Goal: Book appointment/travel/reservation

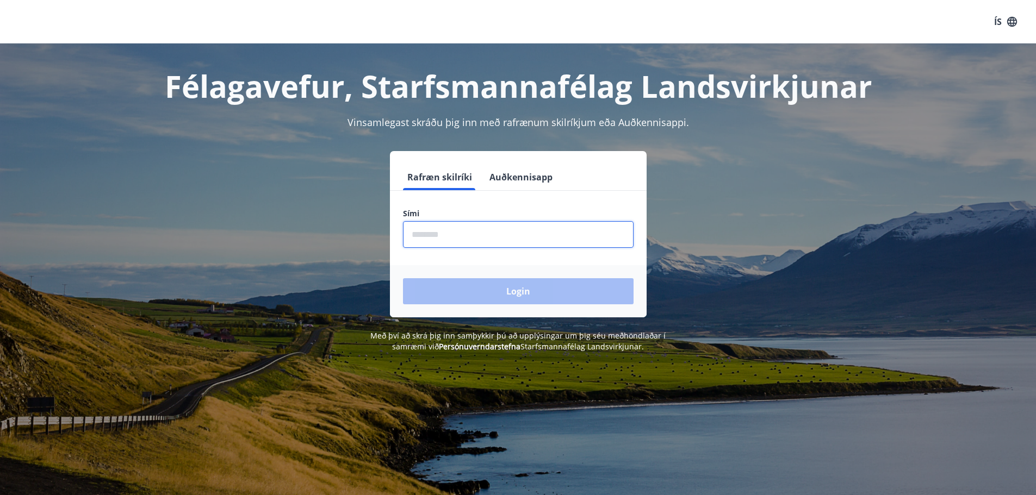
drag, startPoint x: 457, startPoint y: 239, endPoint x: 466, endPoint y: 235, distance: 9.7
click at [457, 239] on input "phone" at bounding box center [518, 234] width 231 height 27
type input "********"
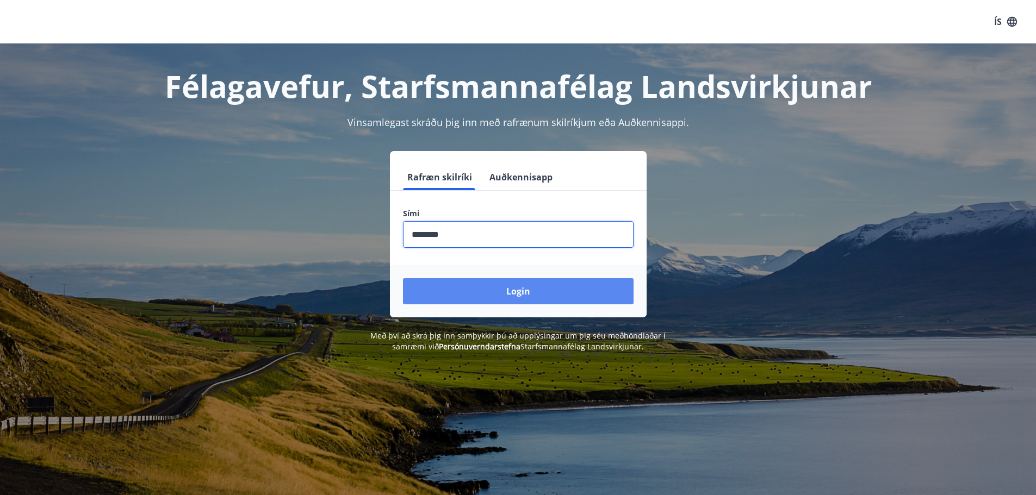
click at [548, 291] on button "Login" at bounding box center [518, 291] width 231 height 26
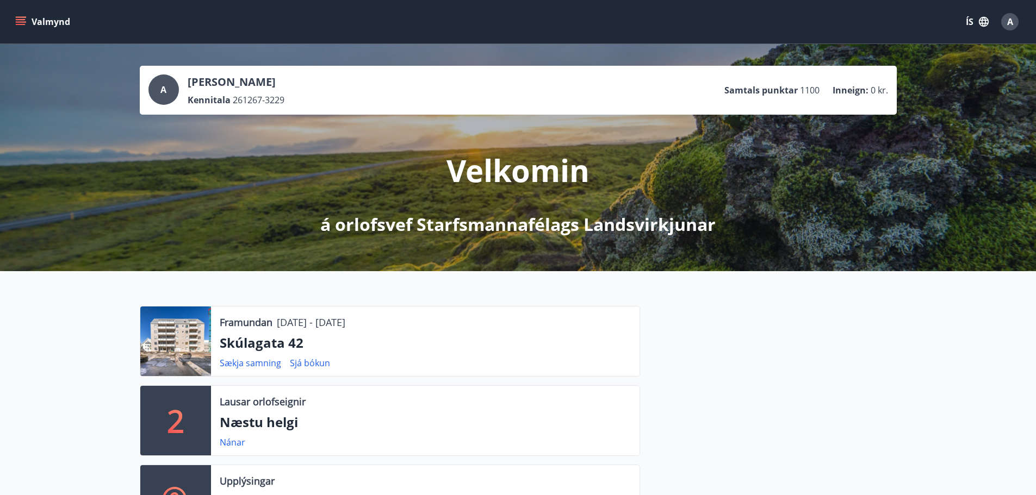
click at [33, 16] on button "Valmynd" at bounding box center [43, 22] width 61 height 20
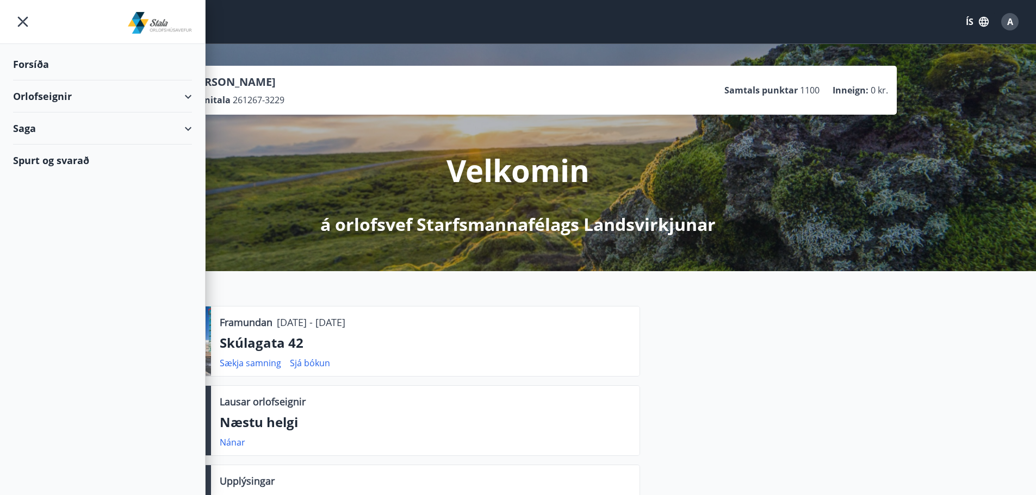
click at [59, 91] on div "Orlofseignir" at bounding box center [102, 96] width 179 height 32
click at [46, 122] on div "Framboð" at bounding box center [103, 124] width 162 height 23
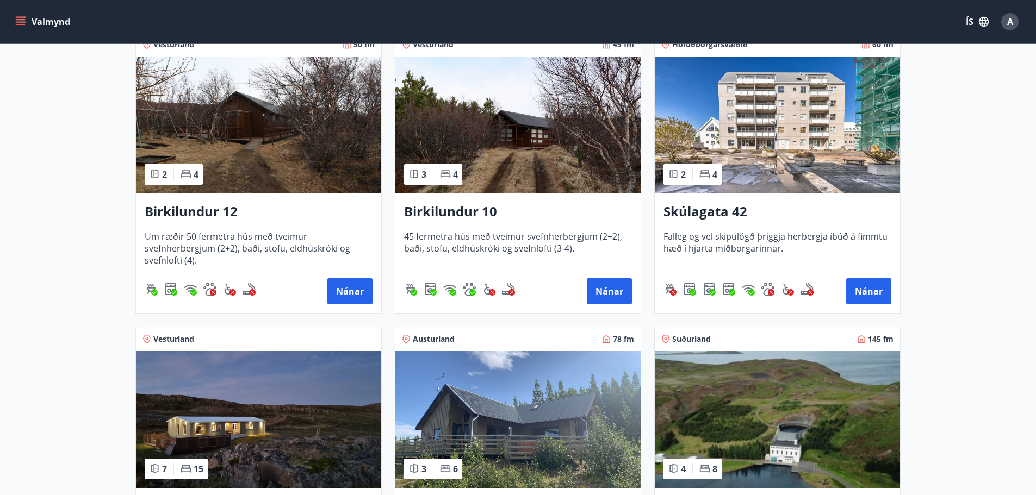
click at [757, 143] on img at bounding box center [777, 125] width 245 height 137
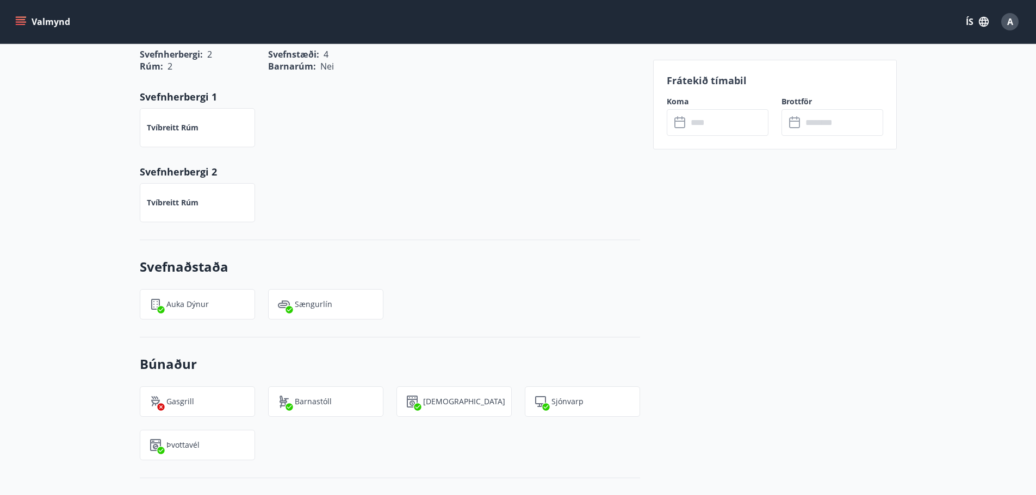
scroll to position [761, 0]
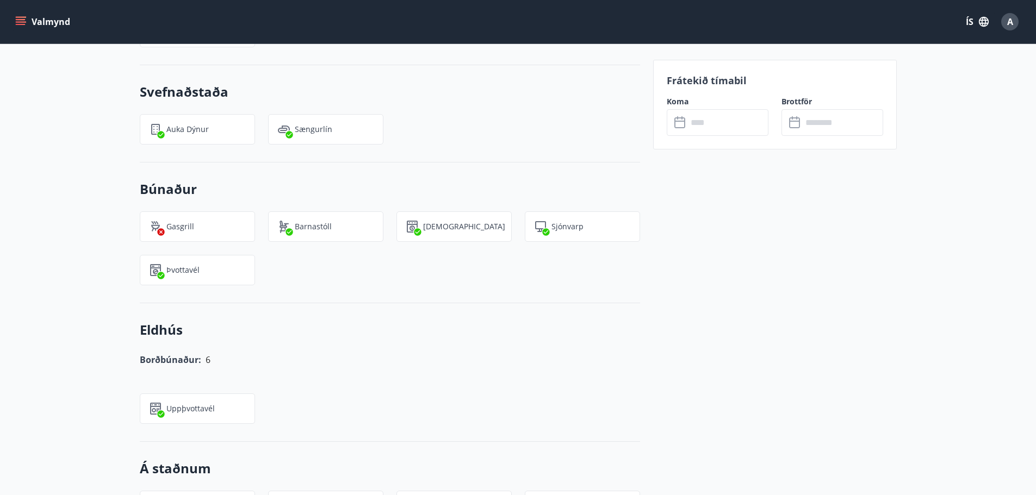
click at [707, 120] on input "text" at bounding box center [727, 122] width 81 height 27
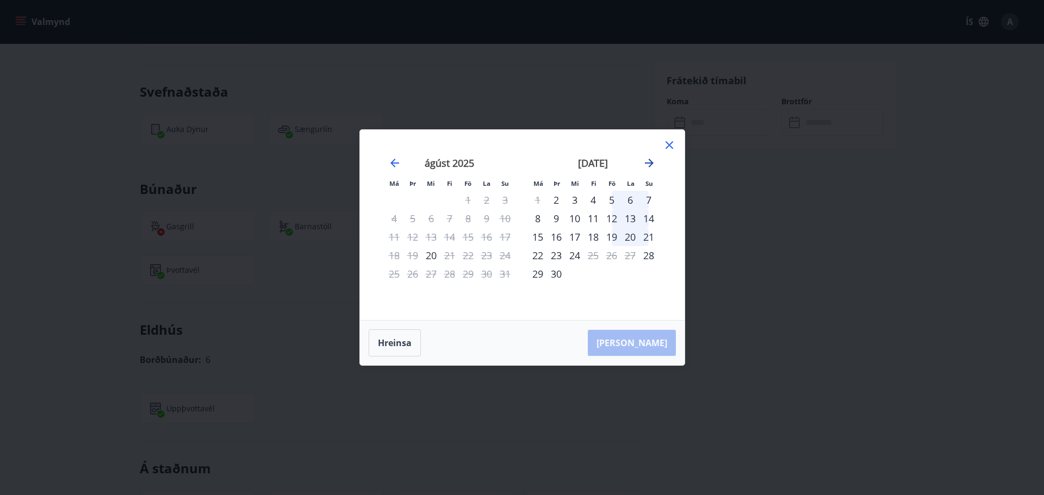
click at [649, 158] on icon "Move forward to switch to the next month." at bounding box center [649, 163] width 13 height 13
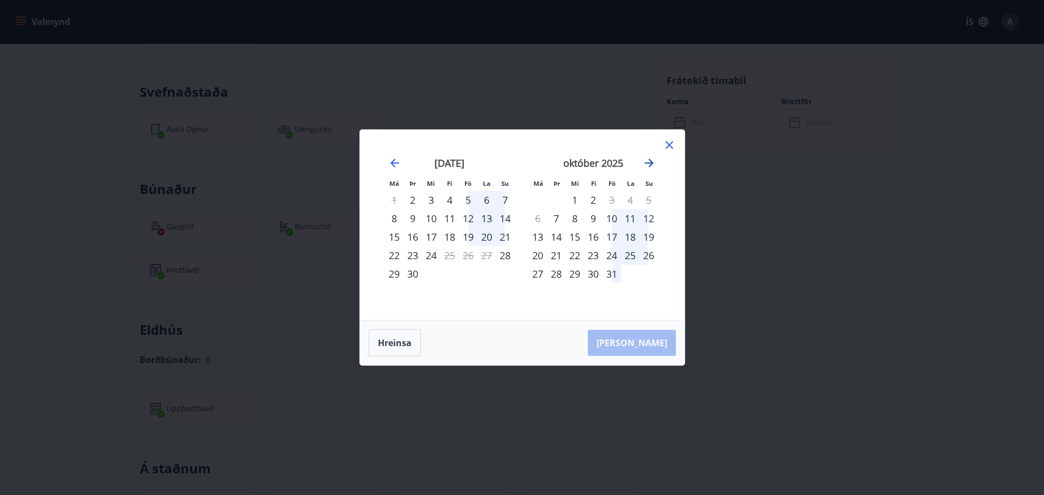
click at [649, 158] on icon "Move forward to switch to the next month." at bounding box center [649, 163] width 13 height 13
click at [656, 162] on div "desember 2025" at bounding box center [593, 167] width 129 height 48
click at [650, 162] on icon "Move forward to switch to the next month." at bounding box center [649, 163] width 13 height 13
click at [394, 162] on icon "Move backward to switch to the previous month." at bounding box center [394, 163] width 13 height 13
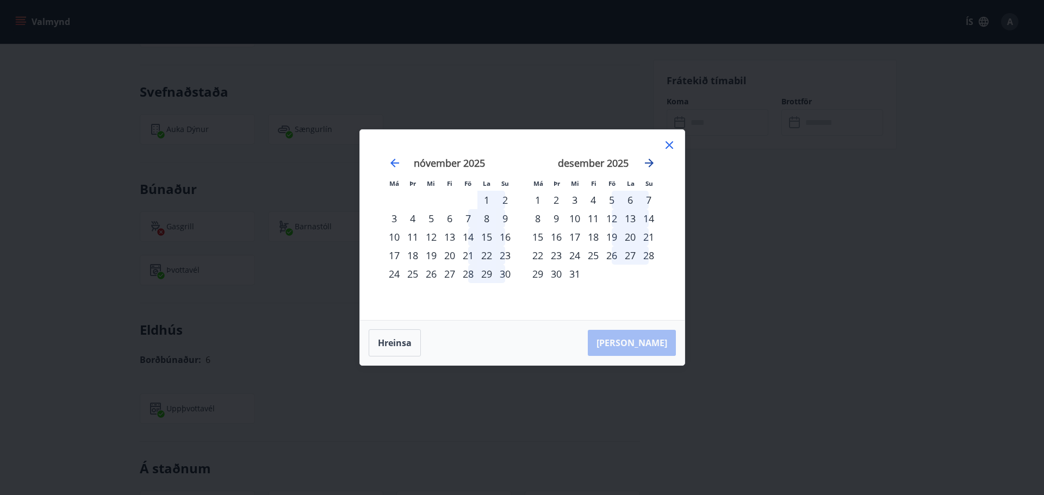
click at [650, 162] on icon "Move forward to switch to the next month." at bounding box center [649, 163] width 13 height 13
click at [389, 163] on icon "Move backward to switch to the previous month." at bounding box center [394, 163] width 13 height 13
click at [667, 143] on icon at bounding box center [670, 145] width 8 height 8
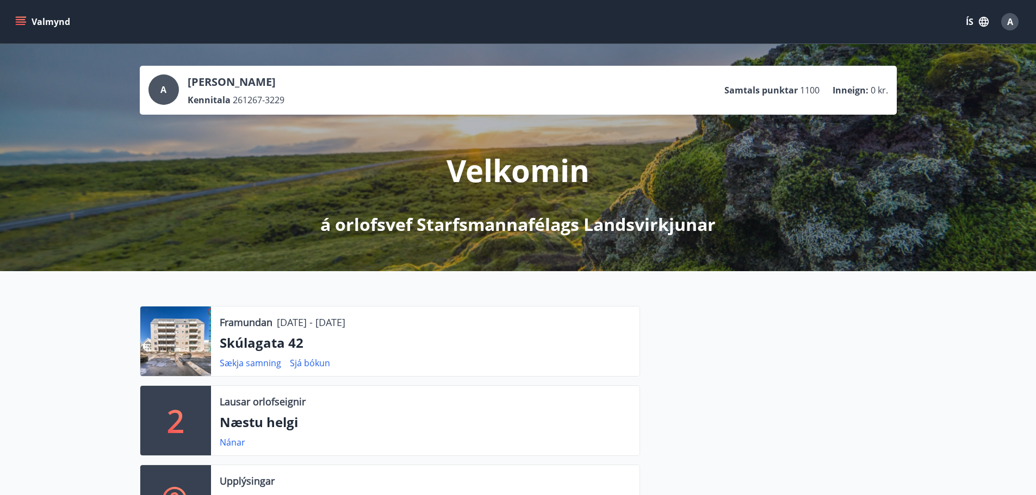
click at [1016, 20] on div "A" at bounding box center [1009, 21] width 17 height 17
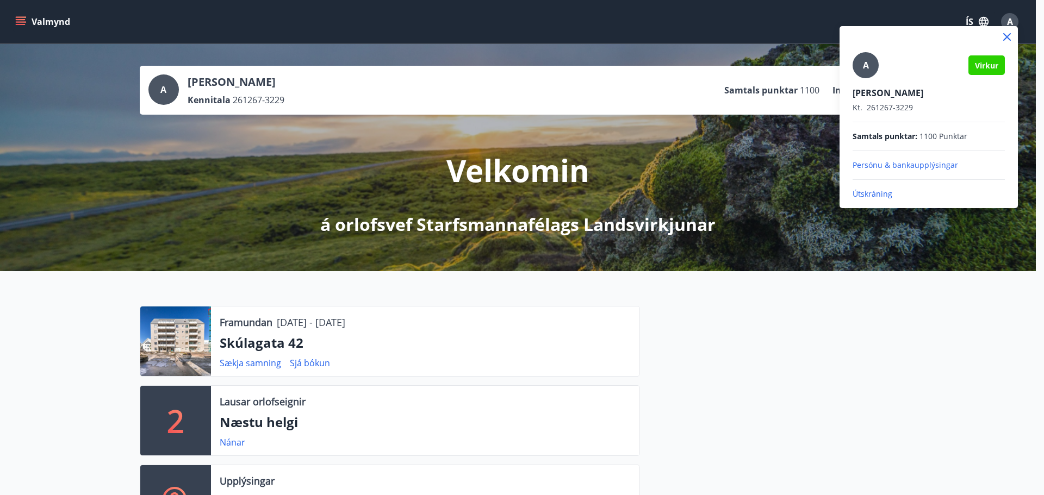
click at [882, 193] on p "Útskráning" at bounding box center [929, 194] width 152 height 11
